Goal: Task Accomplishment & Management: Manage account settings

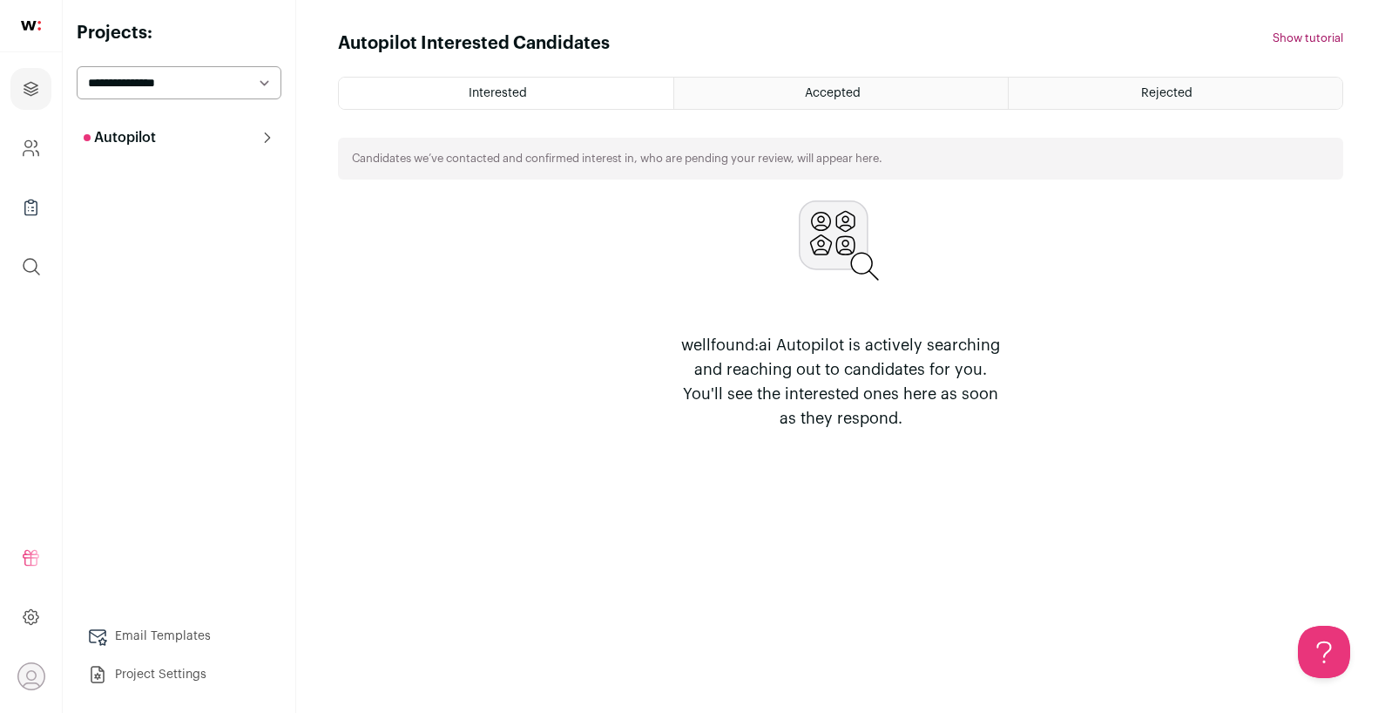
select select "*****"
drag, startPoint x: 0, startPoint y: 0, endPoint x: 778, endPoint y: 92, distance: 783.5
click at [778, 92] on div "Accepted" at bounding box center [841, 93] width 334 height 31
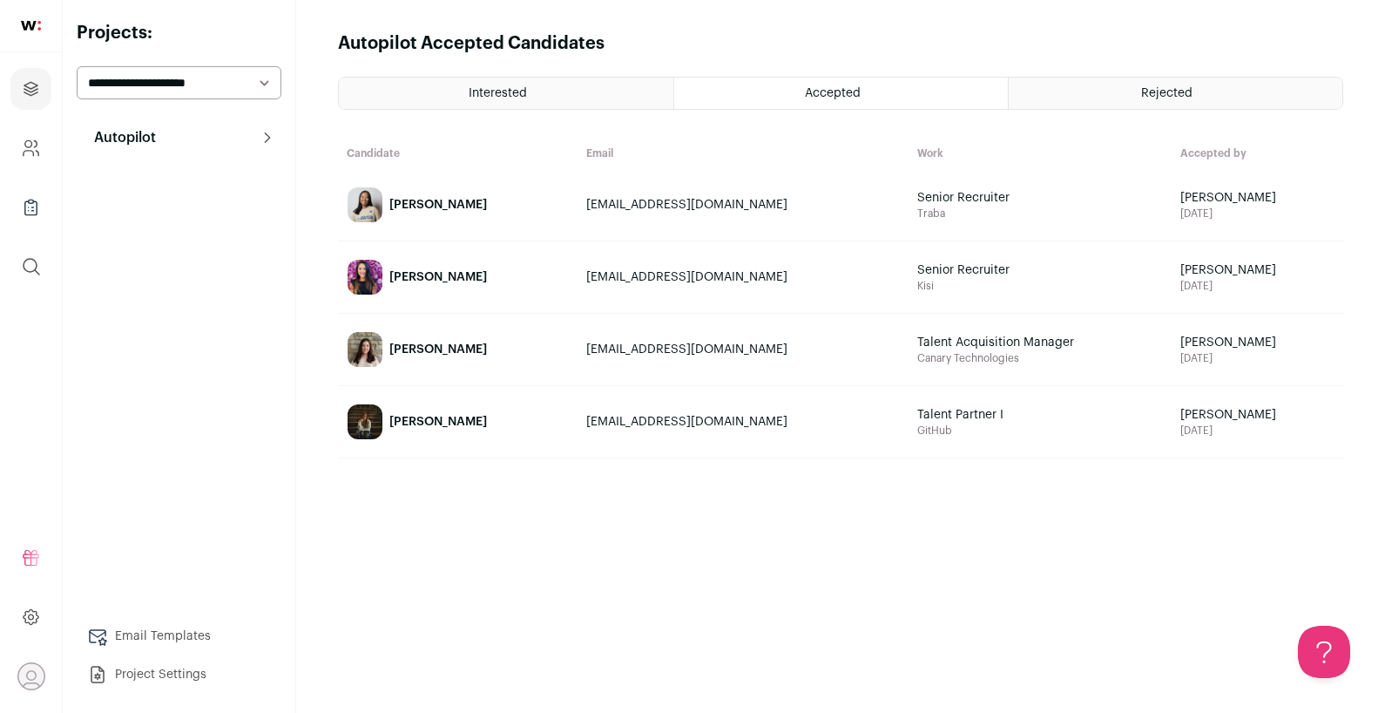
drag, startPoint x: 778, startPoint y: 92, endPoint x: 817, endPoint y: 98, distance: 39.6
click at [817, 98] on span "Accepted" at bounding box center [833, 93] width 56 height 12
click at [371, 279] on img at bounding box center [365, 277] width 35 height 35
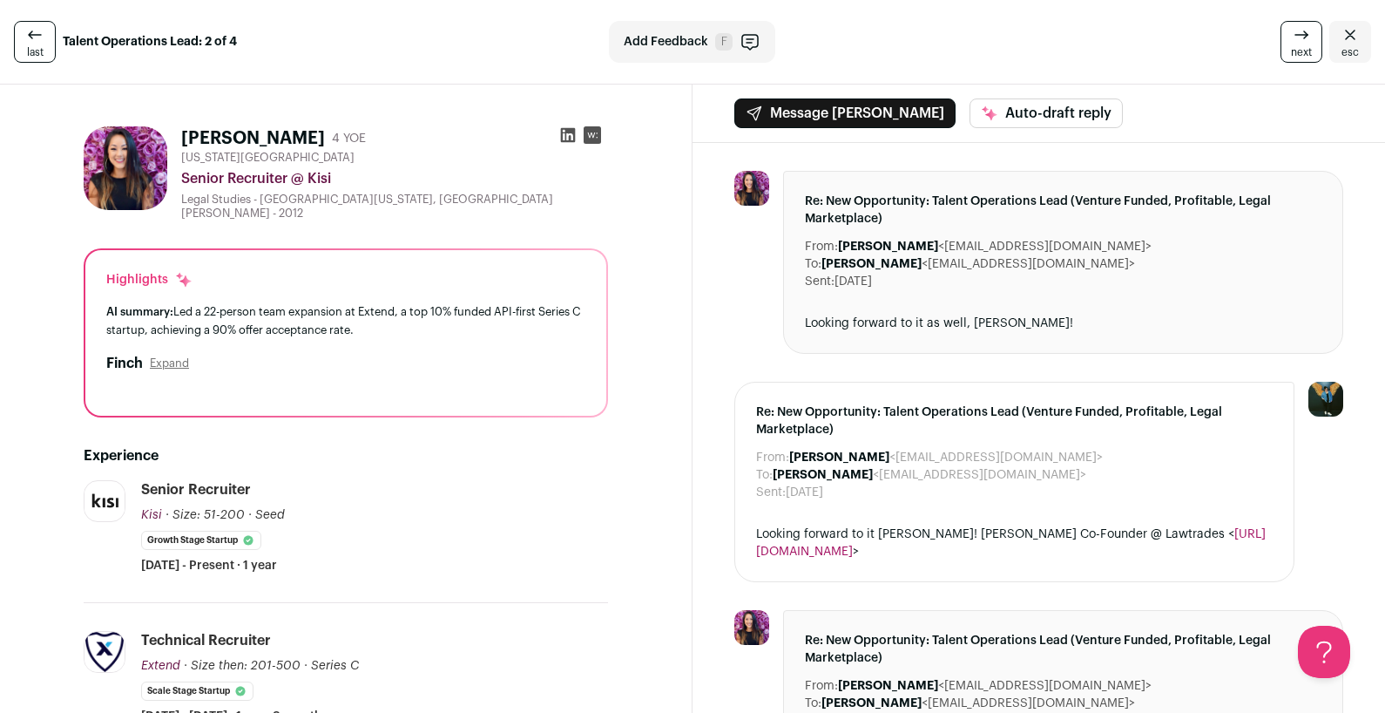
click at [567, 137] on icon at bounding box center [568, 135] width 15 height 15
click at [714, 83] on div "last Talent Operations Lead: 2 of 4 Add Feedback F next esc" at bounding box center [692, 42] width 1385 height 85
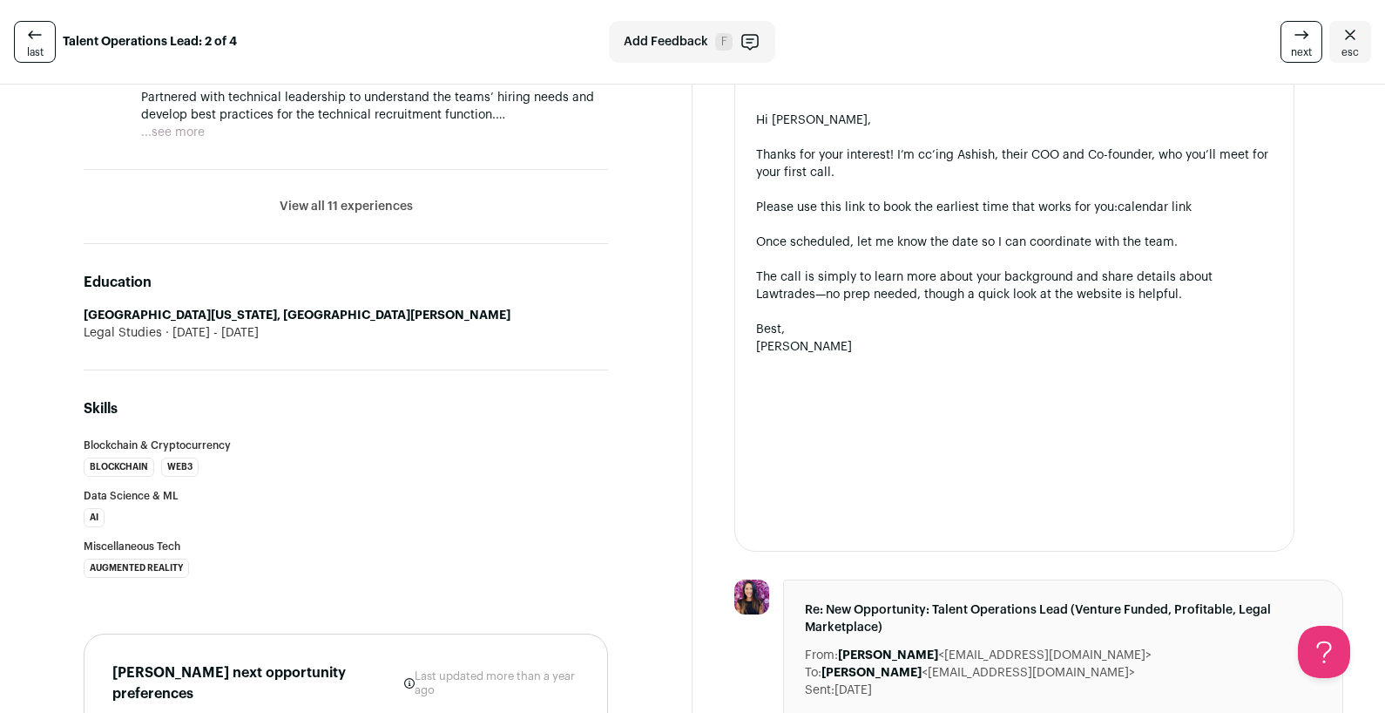
scroll to position [847, 0]
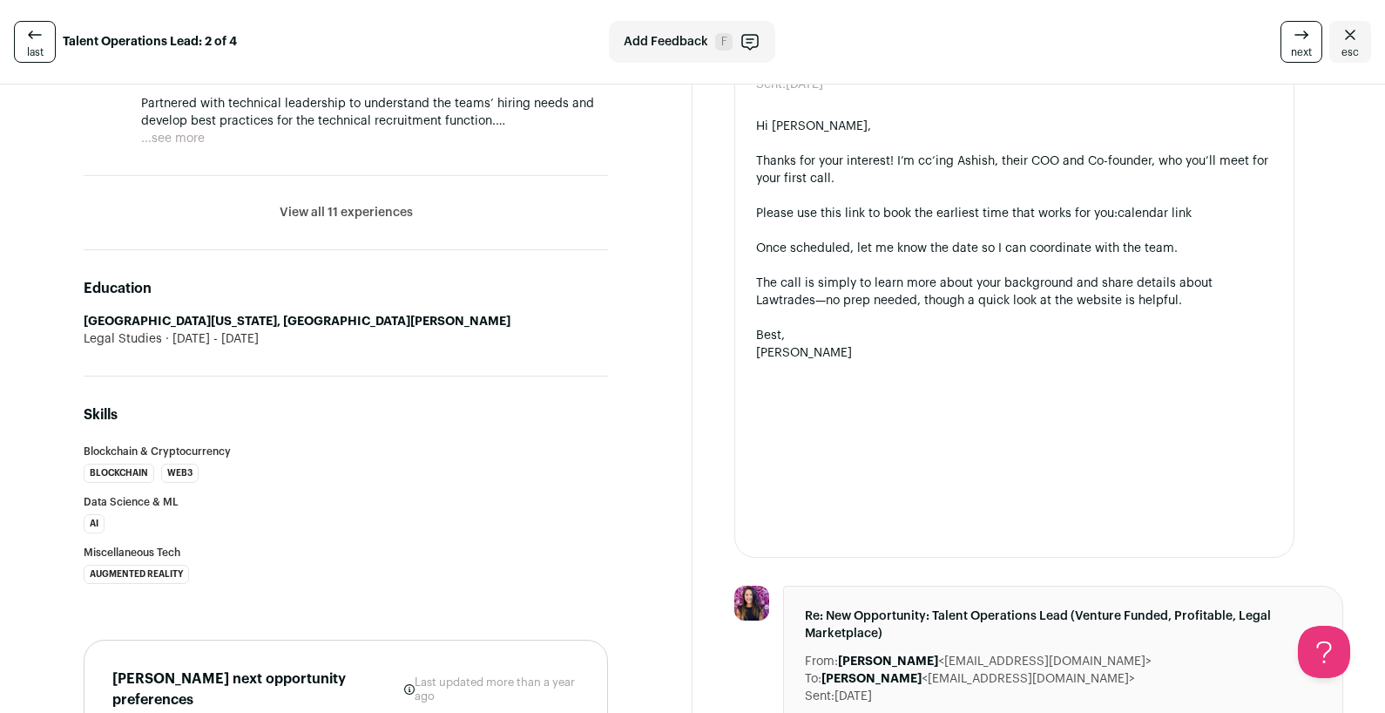
click at [159, 313] on li "[GEOGRAPHIC_DATA][US_STATE], [GEOGRAPHIC_DATA][PERSON_NAME] Legal Studies [DATE…" at bounding box center [346, 330] width 525 height 35
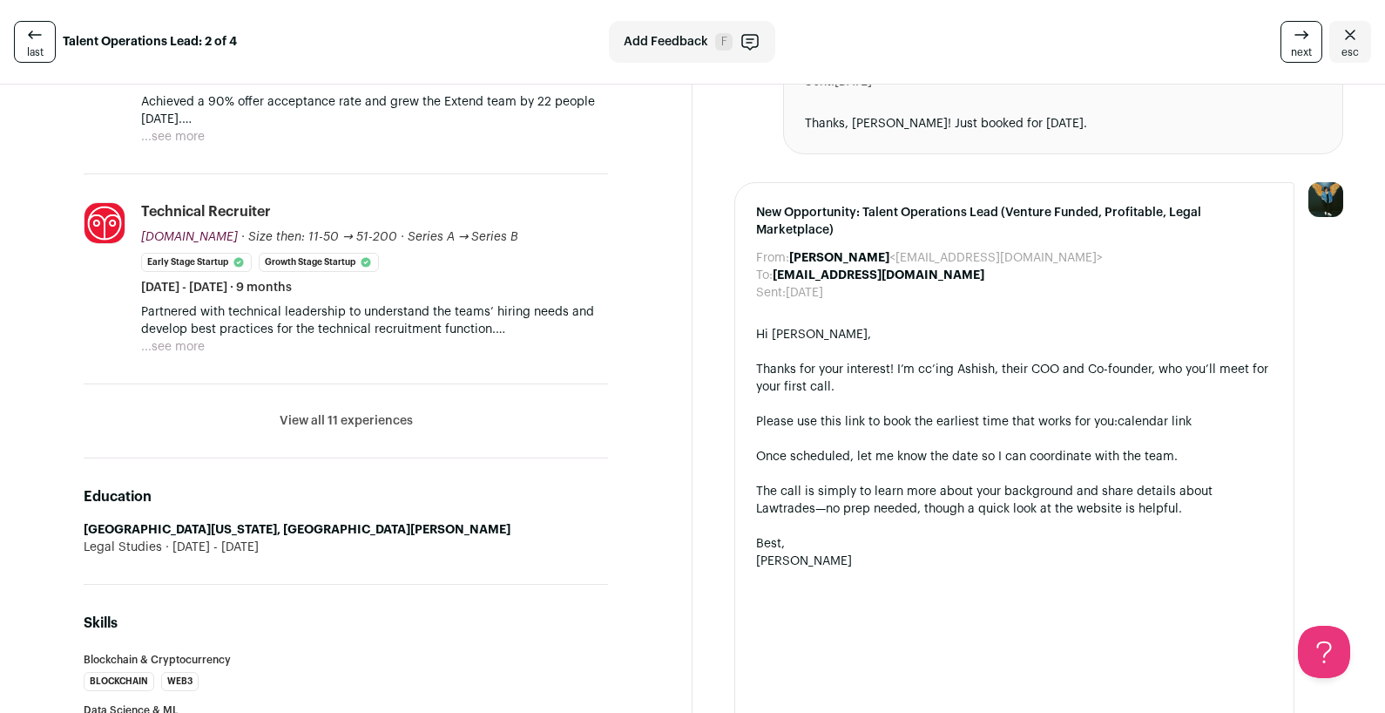
scroll to position [624, 0]
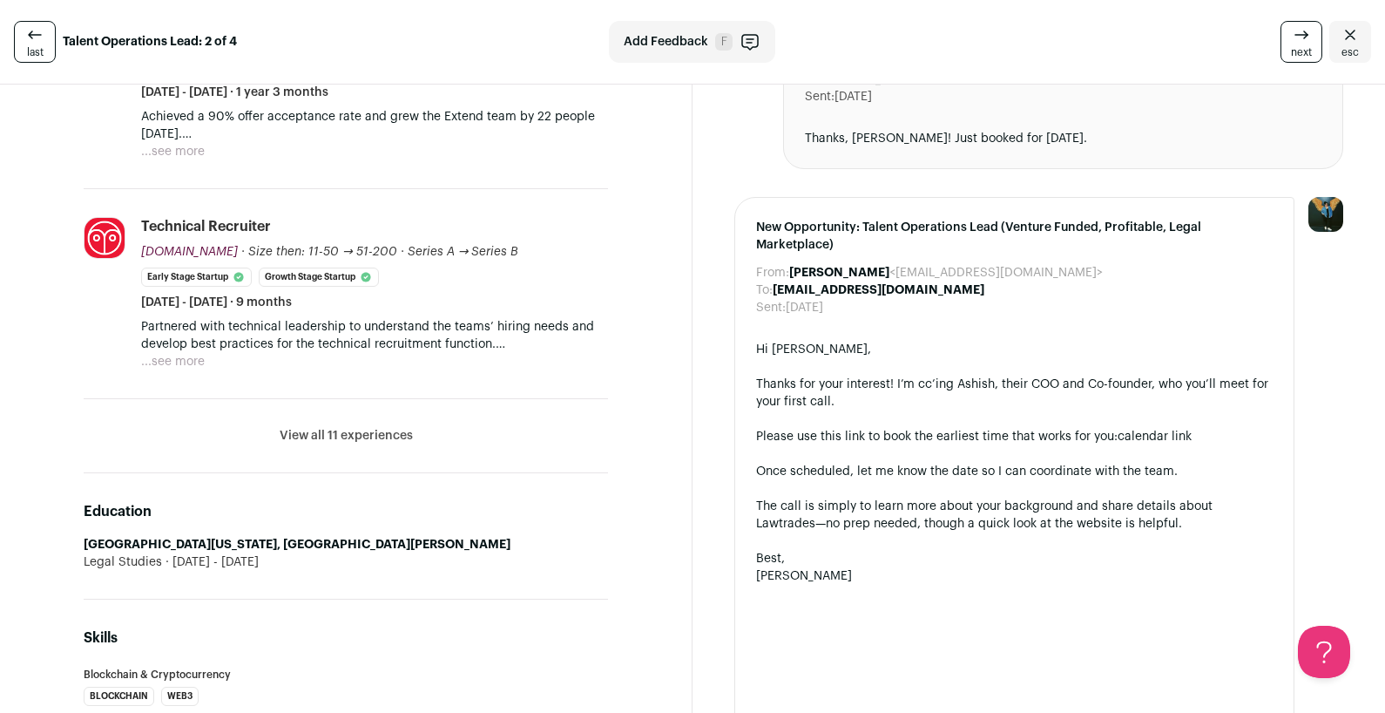
click at [294, 427] on button "View all 11 experiences" at bounding box center [346, 435] width 133 height 17
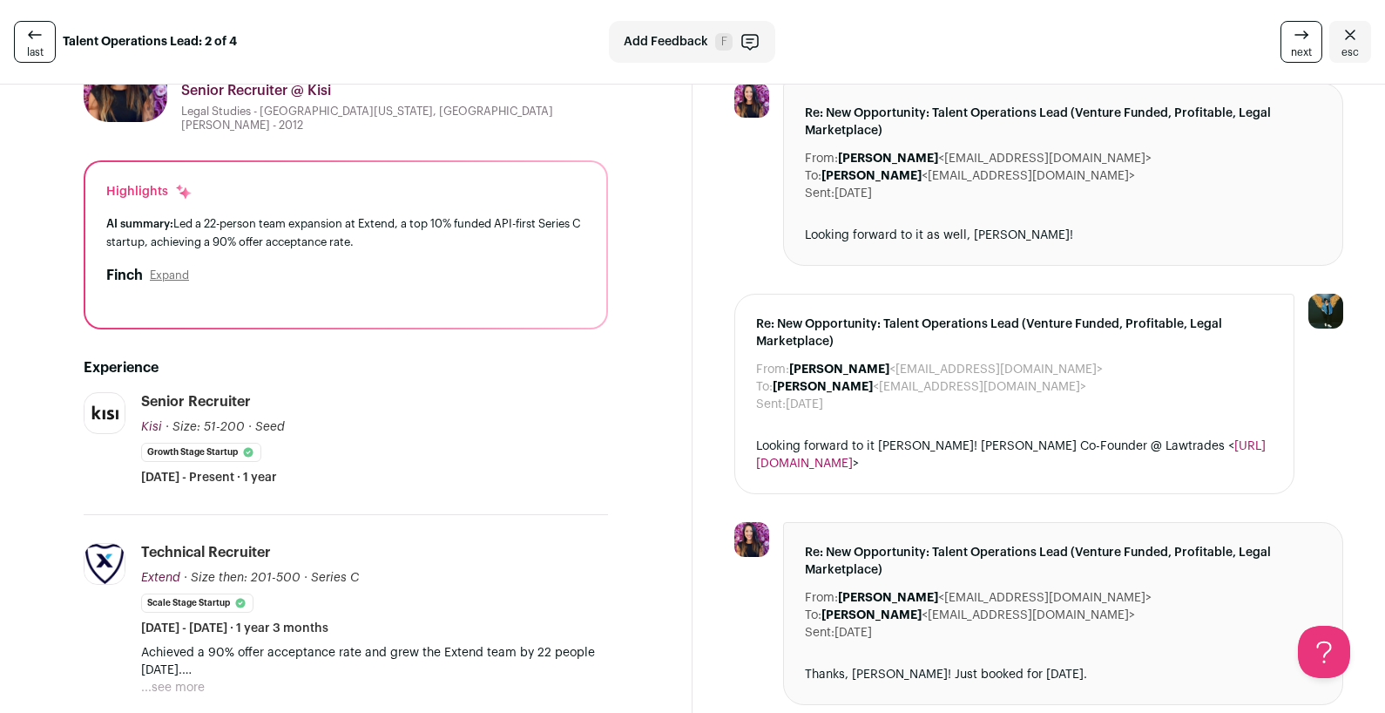
scroll to position [87, 0]
